Goal: Task Accomplishment & Management: Complete application form

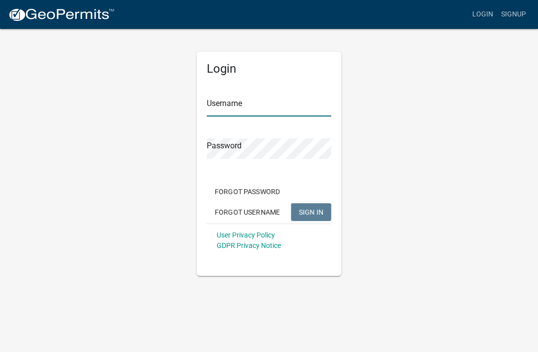
click at [284, 103] on input "Username" at bounding box center [269, 106] width 125 height 20
type input "[PERSON_NAME]"
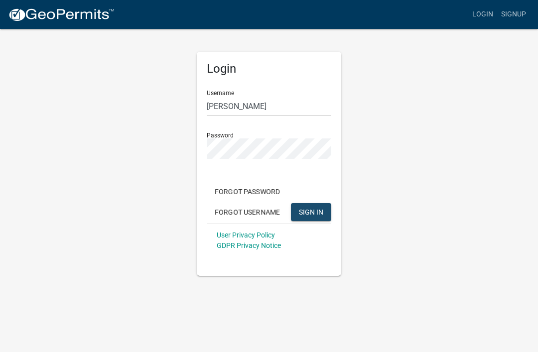
click at [318, 212] on span "SIGN IN" at bounding box center [311, 212] width 24 height 8
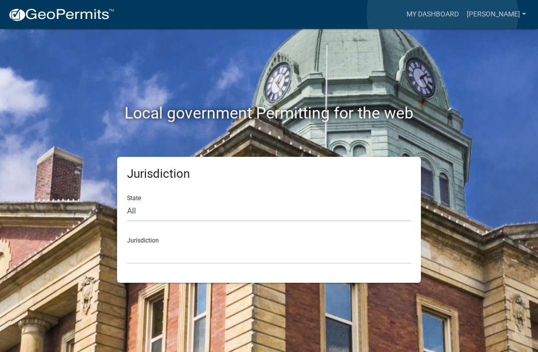
click at [443, 14] on link "My Dashboard" at bounding box center [432, 14] width 60 height 19
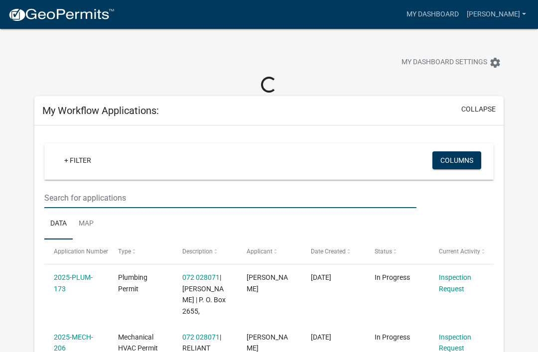
click at [83, 194] on input "text" at bounding box center [230, 198] width 372 height 20
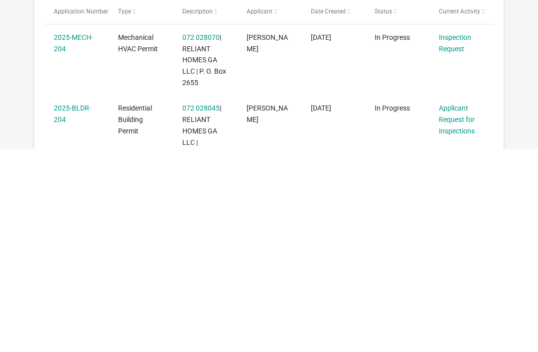
type input "204"
click at [459, 307] on link "Applicant Request for Inspections" at bounding box center [457, 322] width 36 height 31
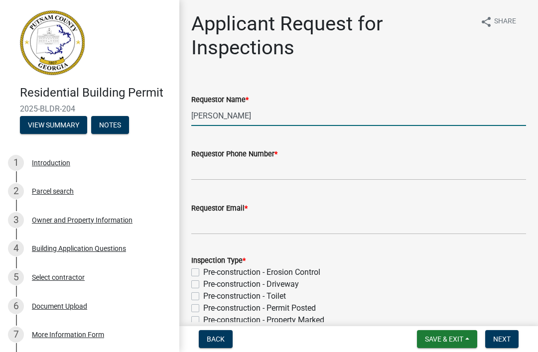
click at [354, 120] on input "[PERSON_NAME]" at bounding box center [358, 116] width 335 height 20
type input "M"
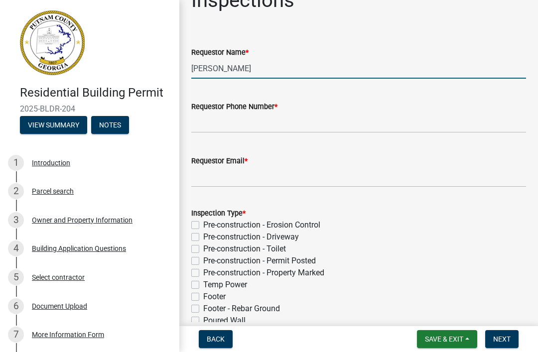
scroll to position [51, 0]
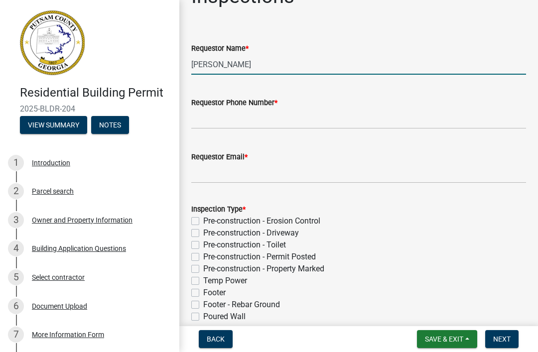
type input "[PERSON_NAME]"
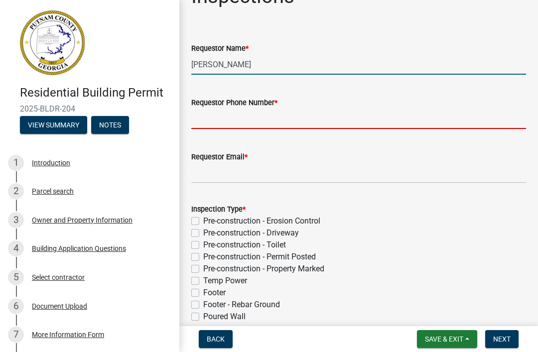
click at [391, 119] on input "Requestor Phone Number *" at bounding box center [358, 119] width 335 height 20
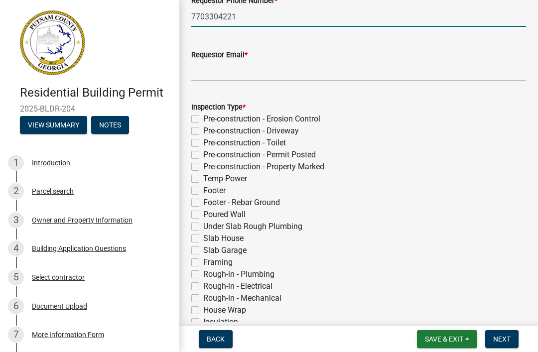
scroll to position [161, 0]
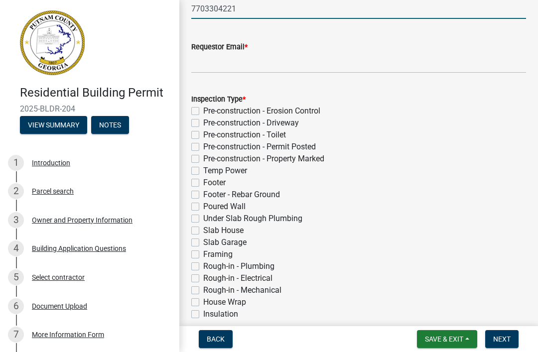
type input "7703304221"
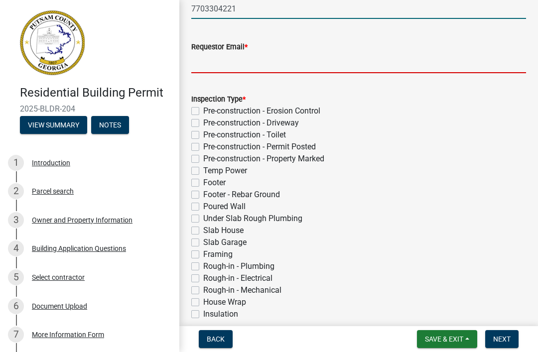
click at [409, 61] on input "Requestor Email *" at bounding box center [358, 63] width 335 height 20
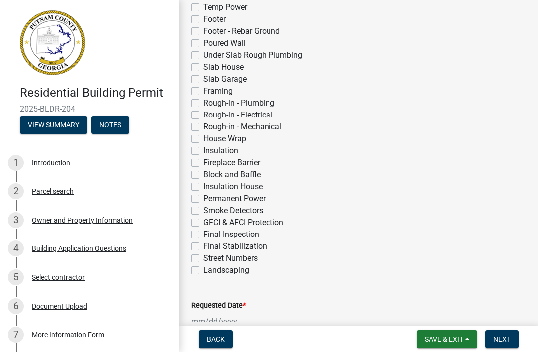
scroll to position [326, 0]
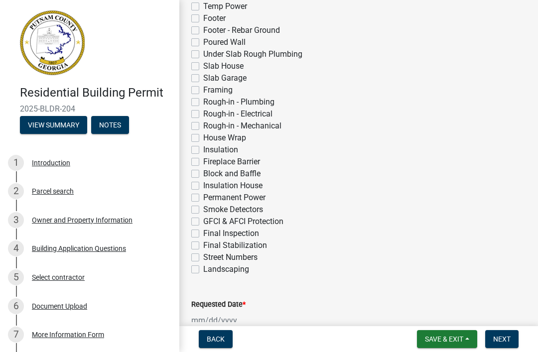
type input "[EMAIL_ADDRESS][DOMAIN_NAME]"
click at [223, 89] on label "Framing" at bounding box center [217, 90] width 29 height 12
click at [210, 89] on input "Framing" at bounding box center [206, 87] width 6 height 6
checkbox input "true"
checkbox input "false"
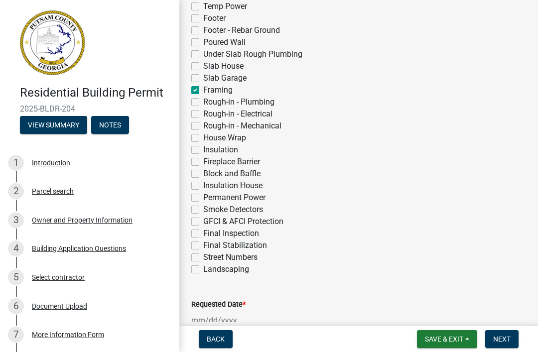
checkbox input "false"
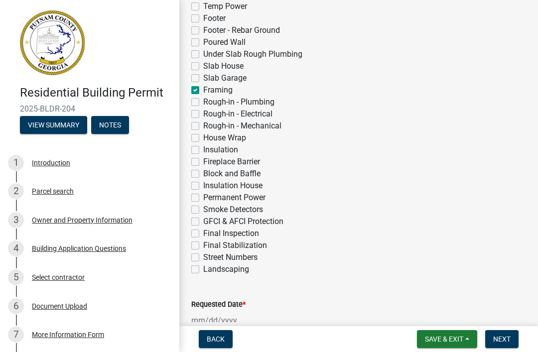
checkbox input "false"
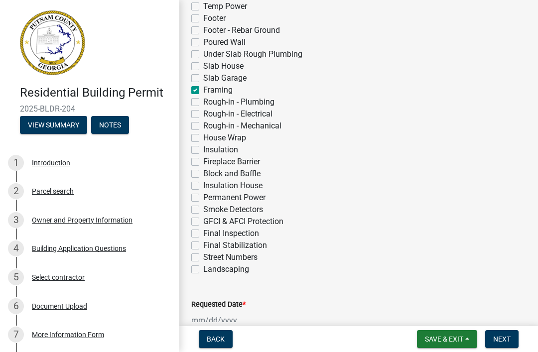
checkbox input "false"
checkbox input "true"
checkbox input "false"
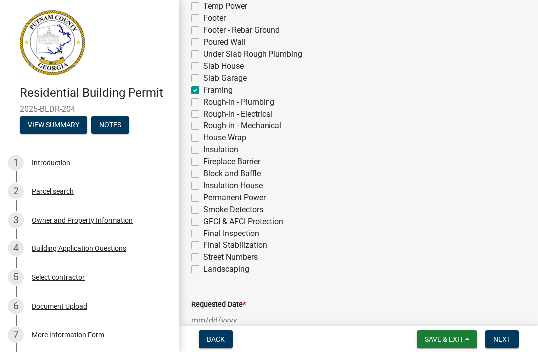
checkbox input "false"
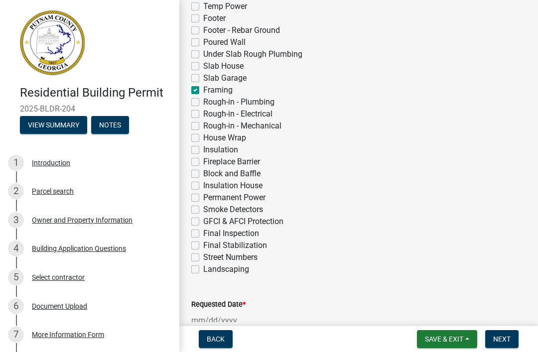
checkbox input "false"
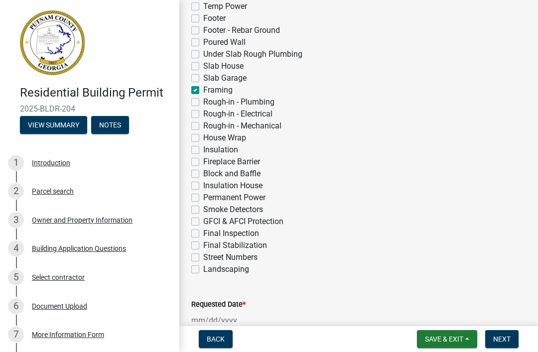
checkbox input "false"
click at [258, 99] on label "Rough-in - Plumbing" at bounding box center [238, 102] width 71 height 12
click at [210, 99] on input "Rough-in - Plumbing" at bounding box center [206, 99] width 6 height 6
checkbox input "true"
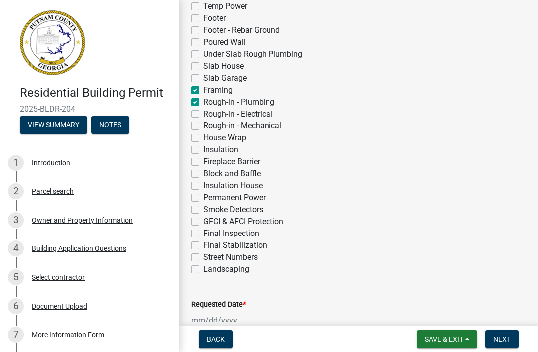
checkbox input "false"
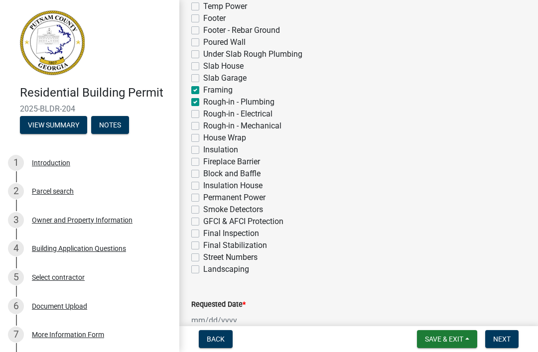
checkbox input "false"
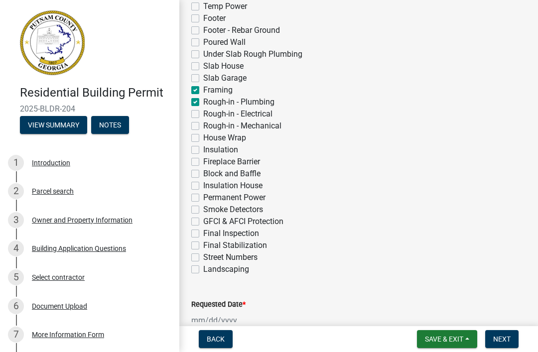
checkbox input "false"
checkbox input "true"
checkbox input "false"
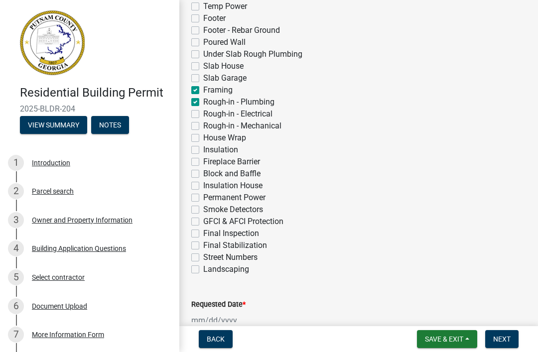
checkbox input "false"
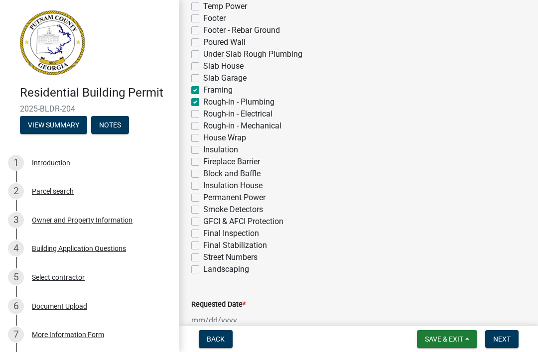
checkbox input "false"
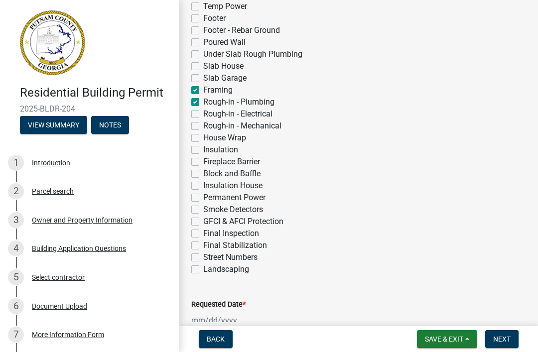
checkbox input "false"
click at [259, 113] on label "Rough-in - Electrical" at bounding box center [237, 114] width 69 height 12
click at [210, 113] on input "Rough-in - Electrical" at bounding box center [206, 111] width 6 height 6
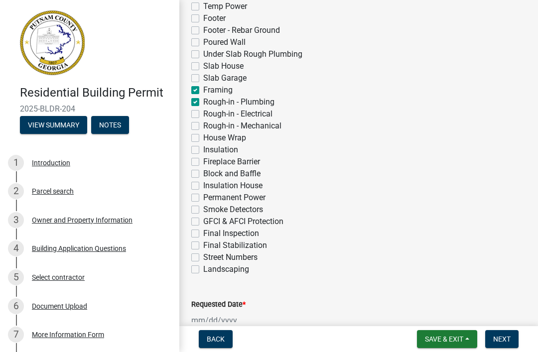
checkbox input "true"
checkbox input "false"
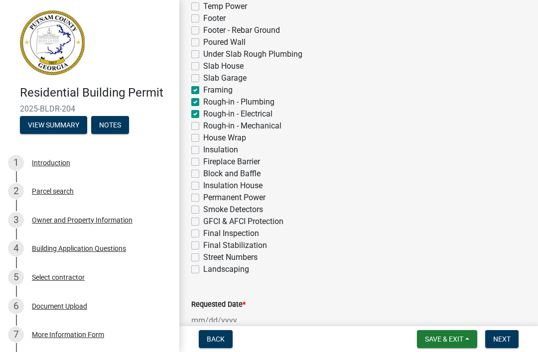
checkbox input "false"
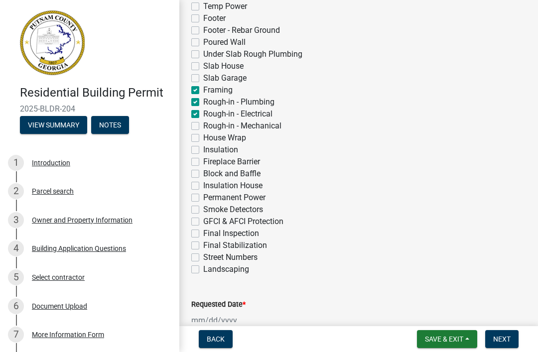
checkbox input "false"
checkbox input "true"
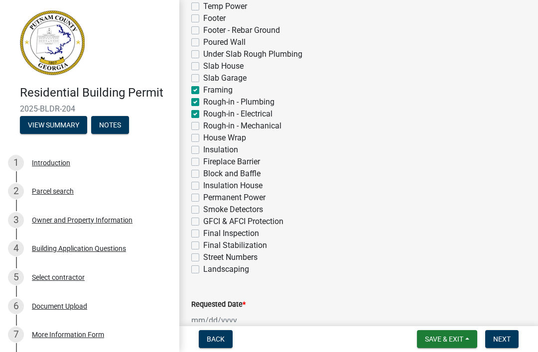
checkbox input "true"
checkbox input "false"
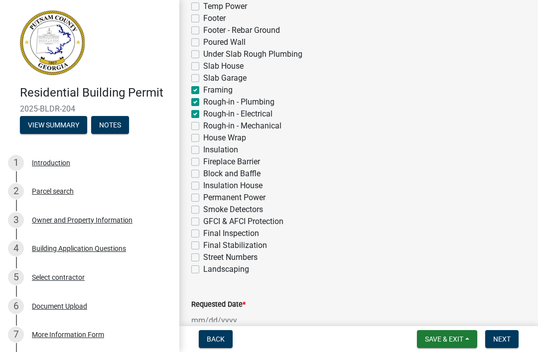
checkbox input "false"
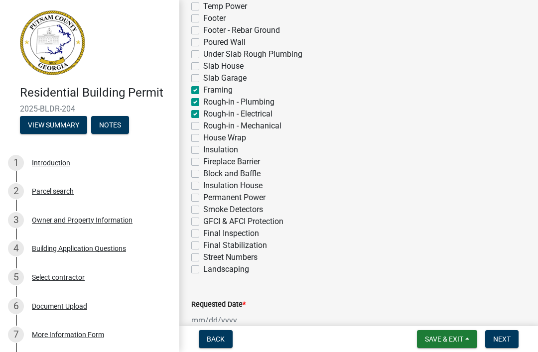
checkbox input "false"
click at [266, 128] on label "Rough-in - Mechanical" at bounding box center [242, 126] width 78 height 12
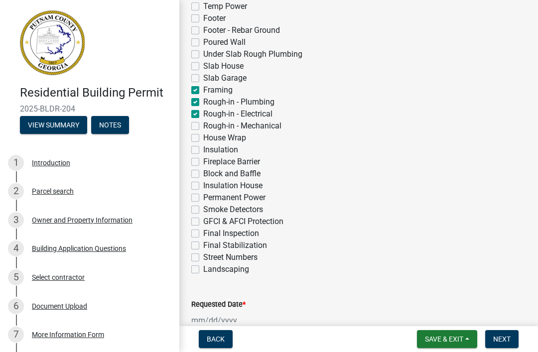
click at [210, 126] on input "Rough-in - Mechanical" at bounding box center [206, 123] width 6 height 6
checkbox input "true"
checkbox input "false"
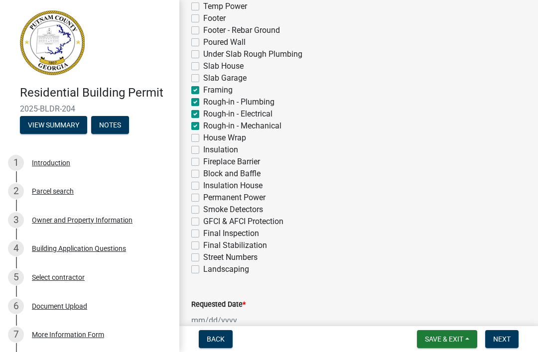
checkbox input "false"
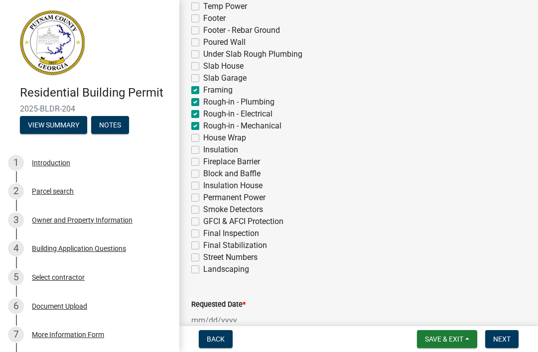
checkbox input "false"
checkbox input "true"
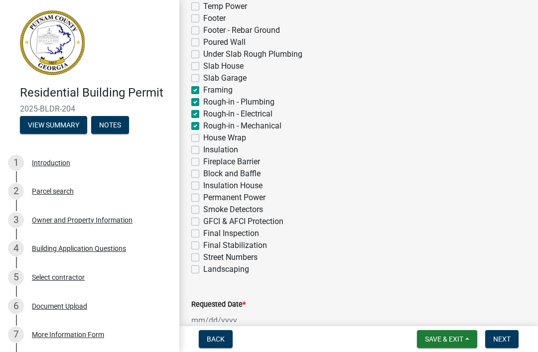
checkbox input "true"
checkbox input "false"
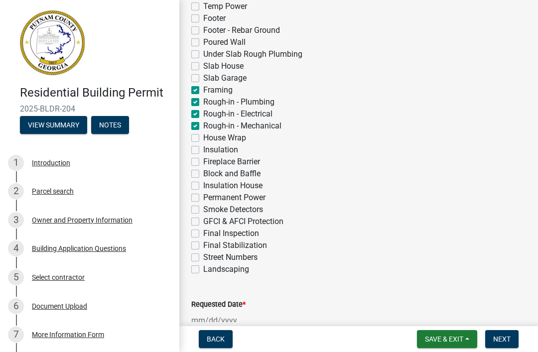
checkbox input "false"
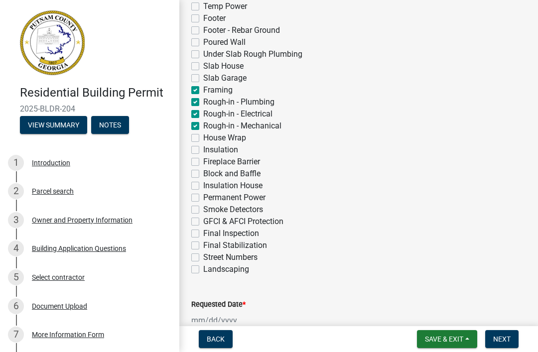
checkbox input "false"
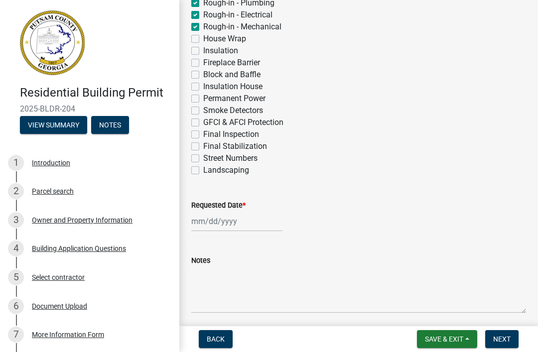
scroll to position [432, 0]
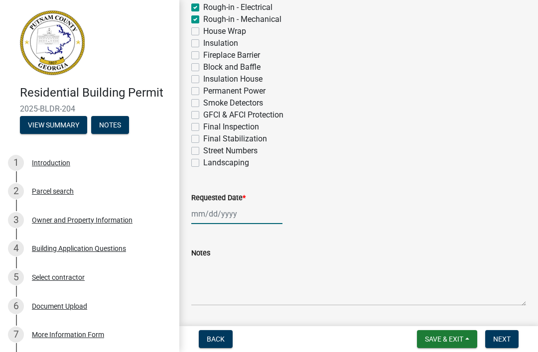
click at [235, 209] on div at bounding box center [236, 214] width 91 height 20
select select "9"
select select "2025"
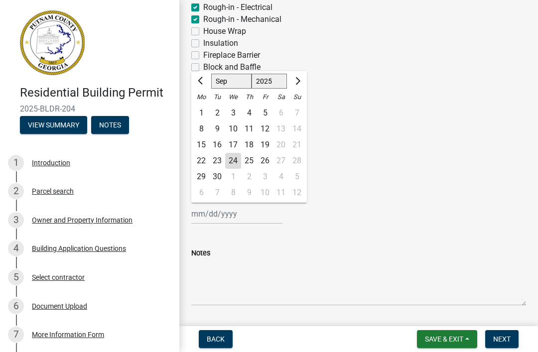
click at [246, 159] on div "25" at bounding box center [249, 161] width 16 height 16
type input "[DATE]"
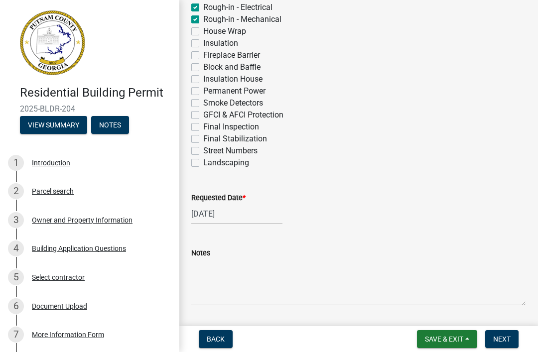
click at [495, 341] on span "Next" at bounding box center [501, 339] width 17 height 8
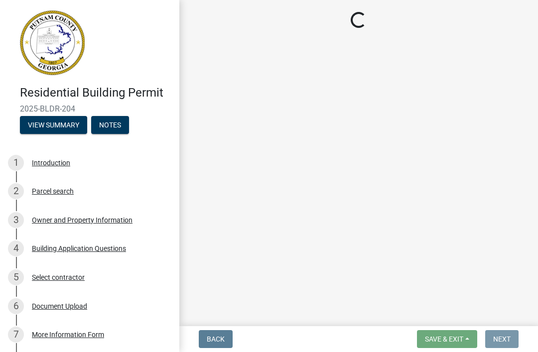
scroll to position [0, 0]
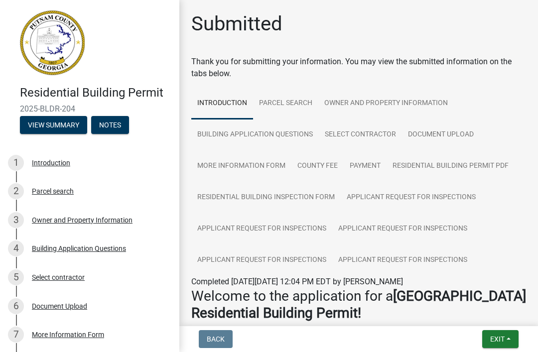
click at [500, 337] on span "Exit" at bounding box center [497, 339] width 14 height 8
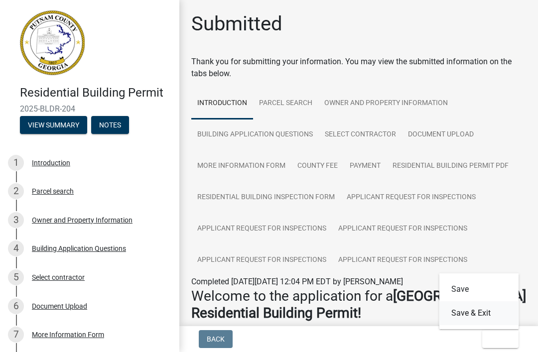
click at [486, 309] on button "Save & Exit" at bounding box center [479, 313] width 80 height 24
